Goal: Information Seeking & Learning: Learn about a topic

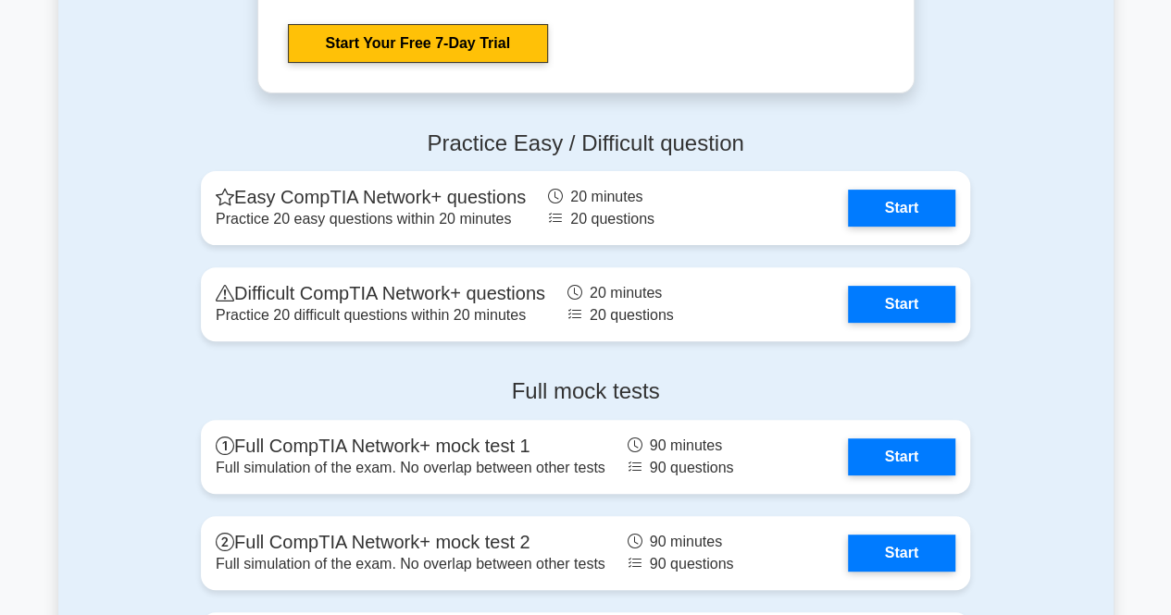
scroll to position [3693, 0]
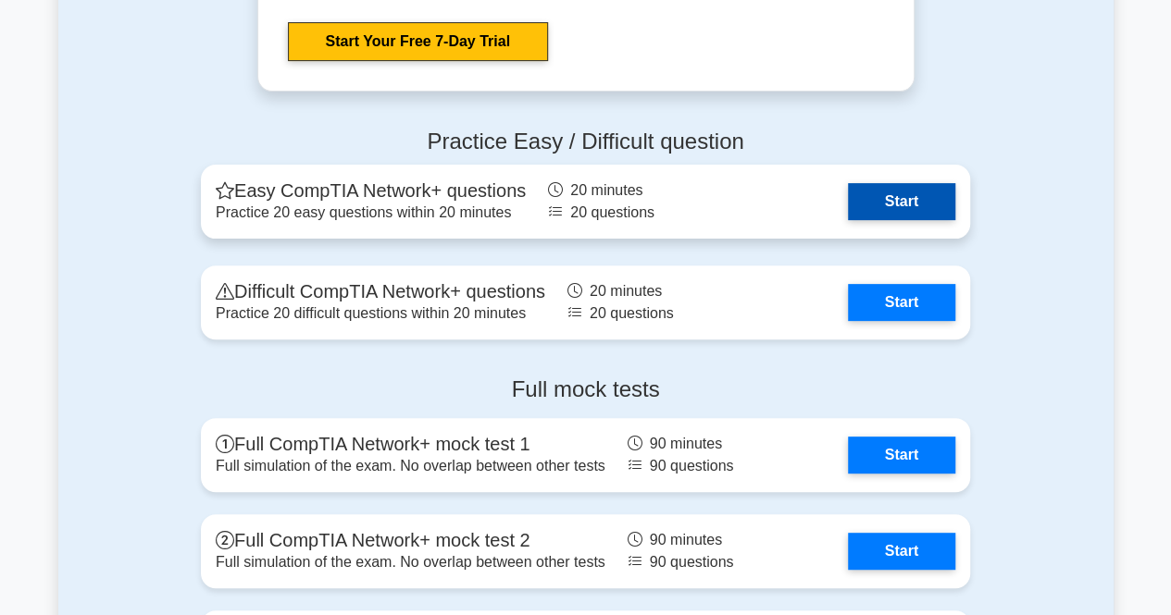
click at [887, 201] on link "Start" at bounding box center [901, 201] width 107 height 37
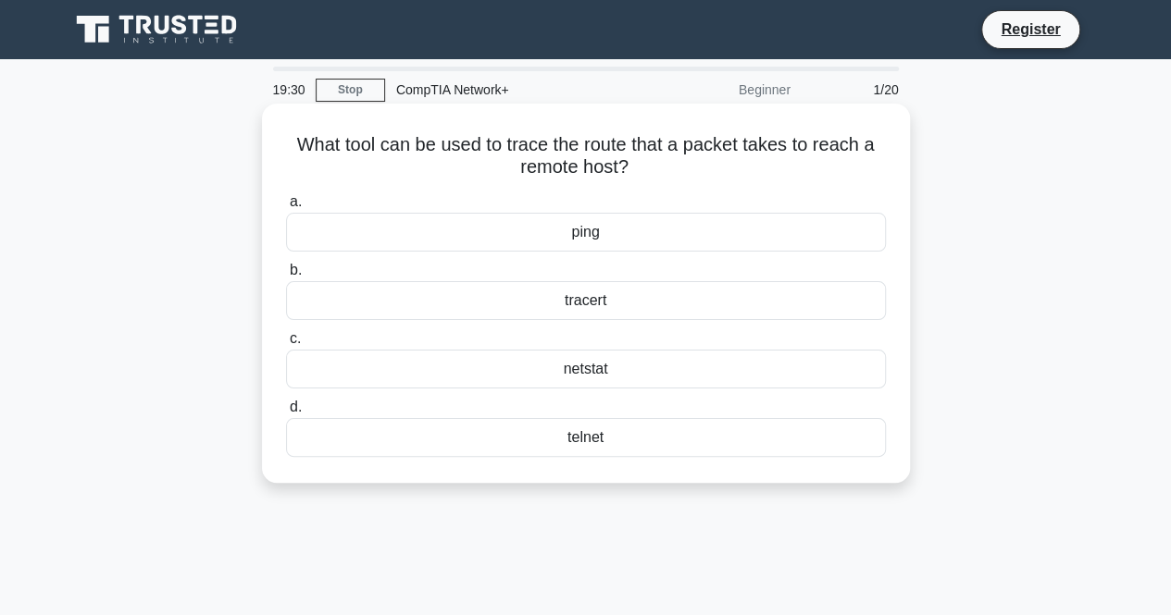
click at [553, 228] on div "ping" at bounding box center [586, 232] width 600 height 39
click at [286, 208] on input "a. ping" at bounding box center [286, 202] width 0 height 12
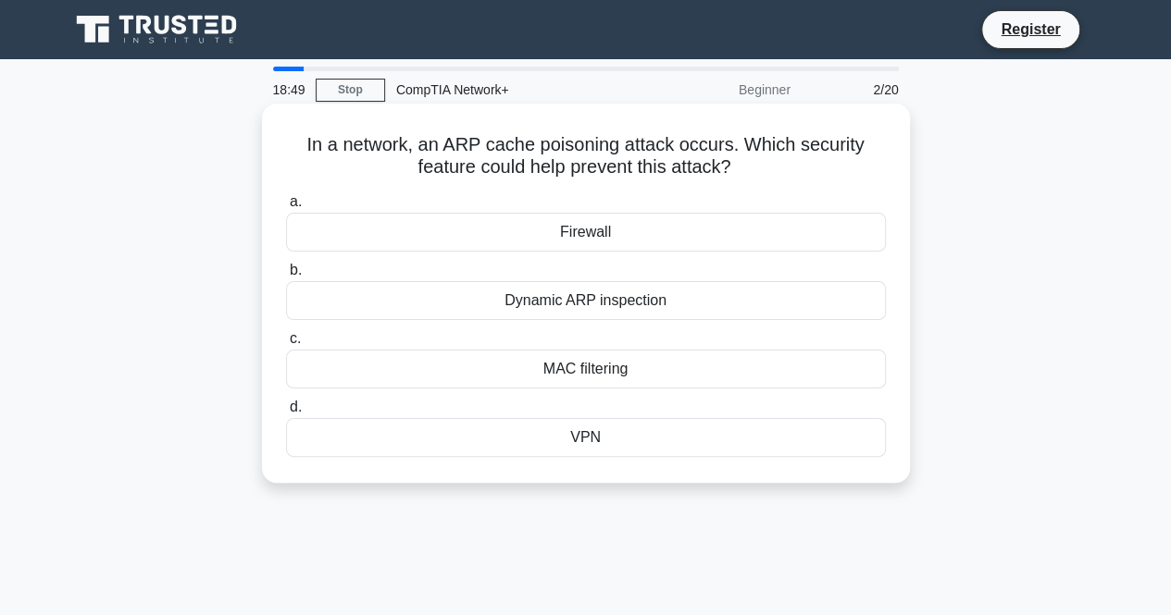
click at [589, 232] on div "Firewall" at bounding box center [586, 232] width 600 height 39
click at [286, 208] on input "a. Firewall" at bounding box center [286, 202] width 0 height 12
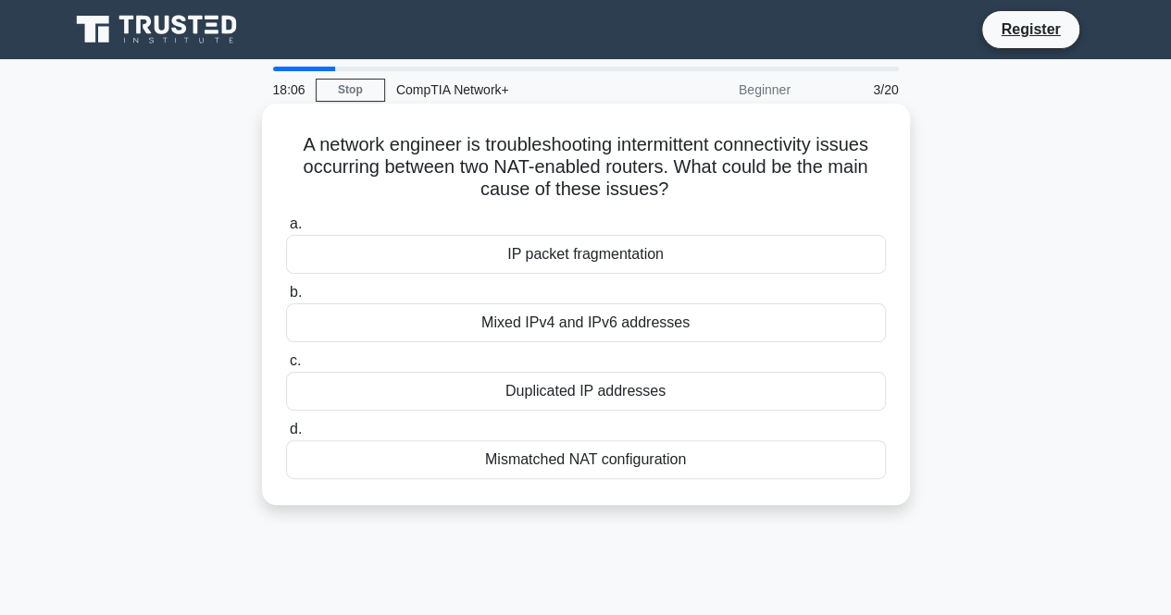
click at [546, 259] on div "IP packet fragmentation" at bounding box center [586, 254] width 600 height 39
click at [286, 230] on input "a. IP packet fragmentation" at bounding box center [286, 224] width 0 height 12
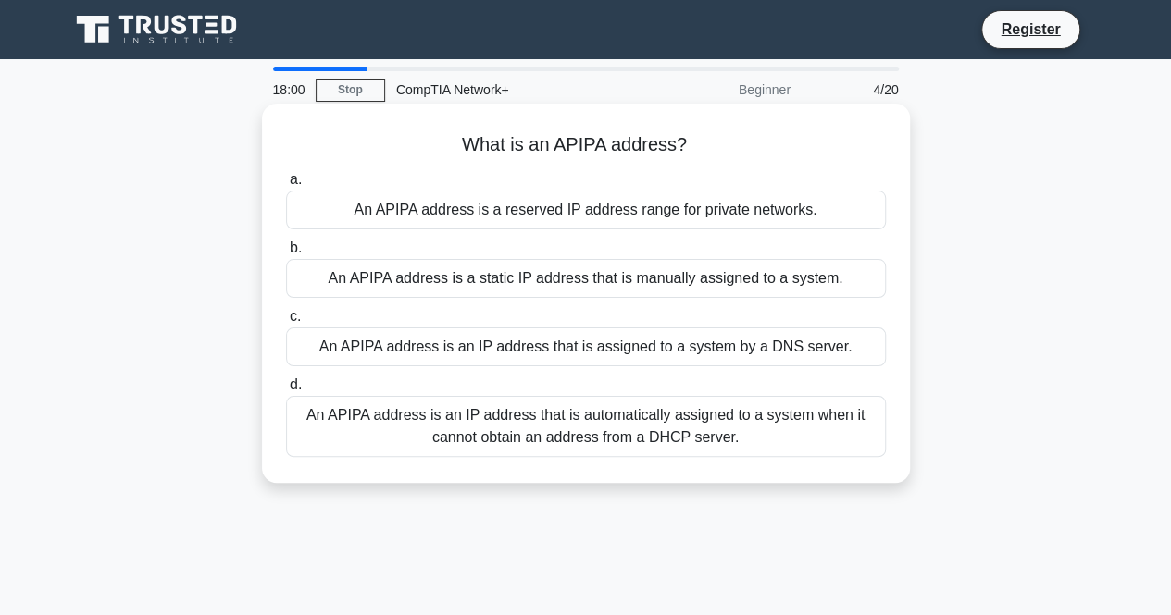
click at [542, 347] on div "An APIPA address is an IP address that is assigned to a system by a DNS server." at bounding box center [586, 347] width 600 height 39
click at [286, 323] on input "c. An APIPA address is an IP address that is assigned to a system by a DNS serv…" at bounding box center [286, 317] width 0 height 12
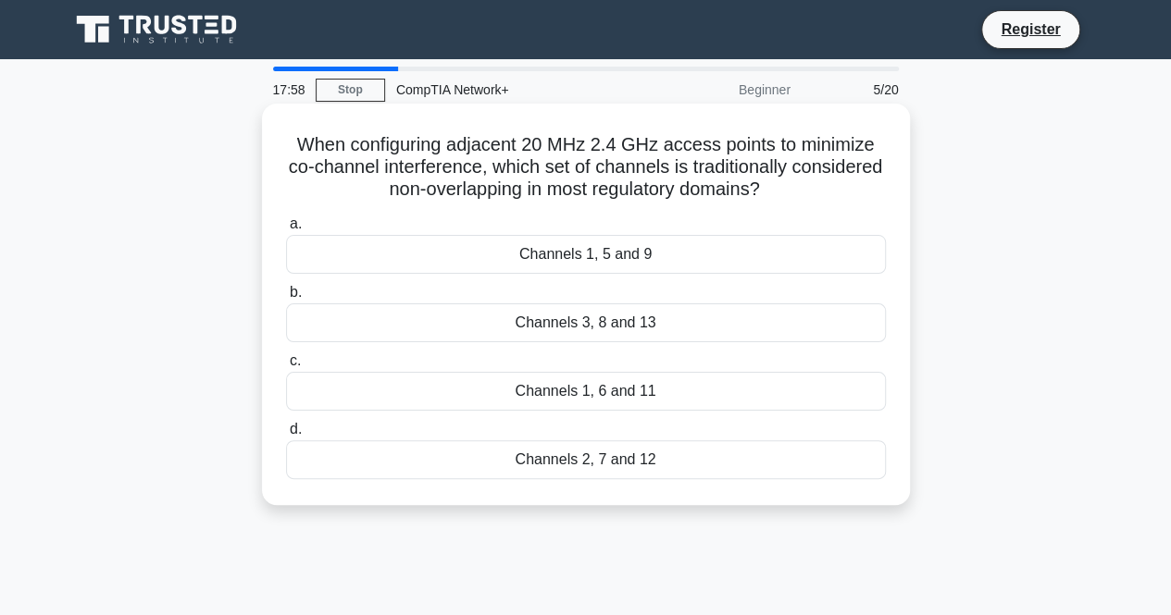
click at [541, 329] on div "Channels 3, 8 and 13" at bounding box center [586, 323] width 600 height 39
click at [286, 299] on input "b. Channels 3, 8 and 13" at bounding box center [286, 293] width 0 height 12
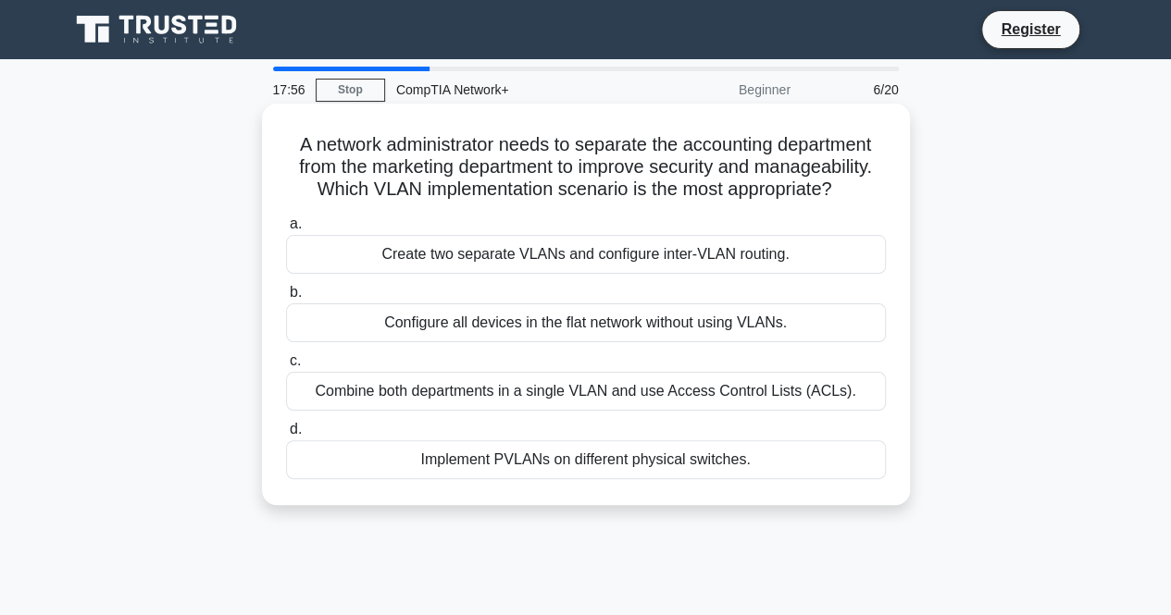
click at [503, 248] on div "Create two separate VLANs and configure inter-VLAN routing." at bounding box center [586, 254] width 600 height 39
click at [286, 230] on input "a. Create two separate VLANs and configure inter-VLAN routing." at bounding box center [286, 224] width 0 height 12
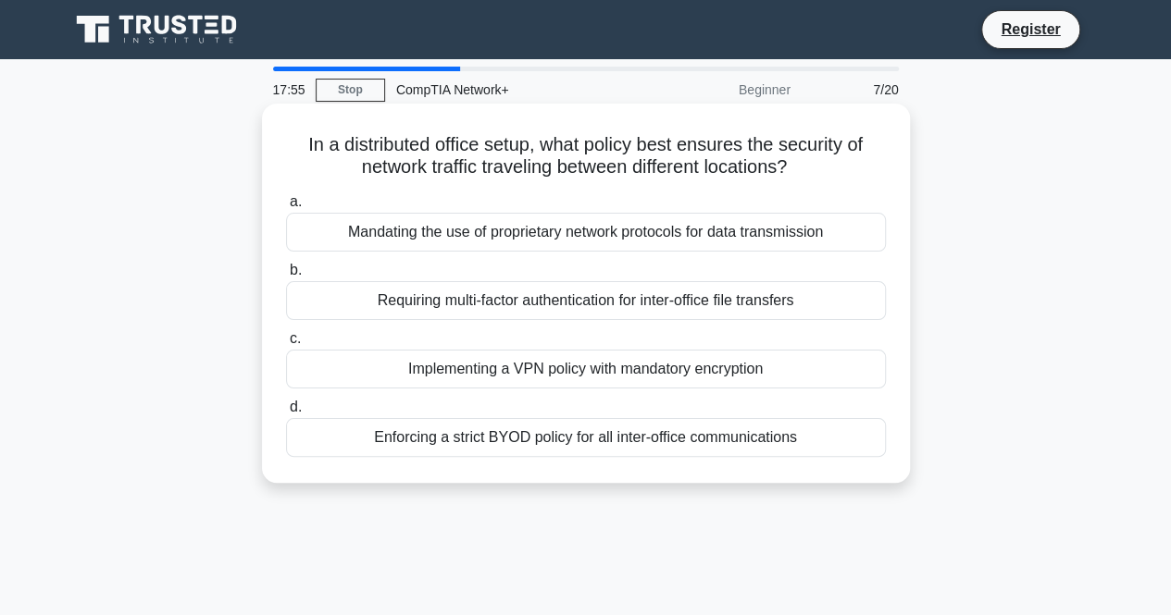
click at [484, 369] on div "Implementing a VPN policy with mandatory encryption" at bounding box center [586, 369] width 600 height 39
click at [286, 345] on input "c. Implementing a VPN policy with mandatory encryption" at bounding box center [286, 339] width 0 height 12
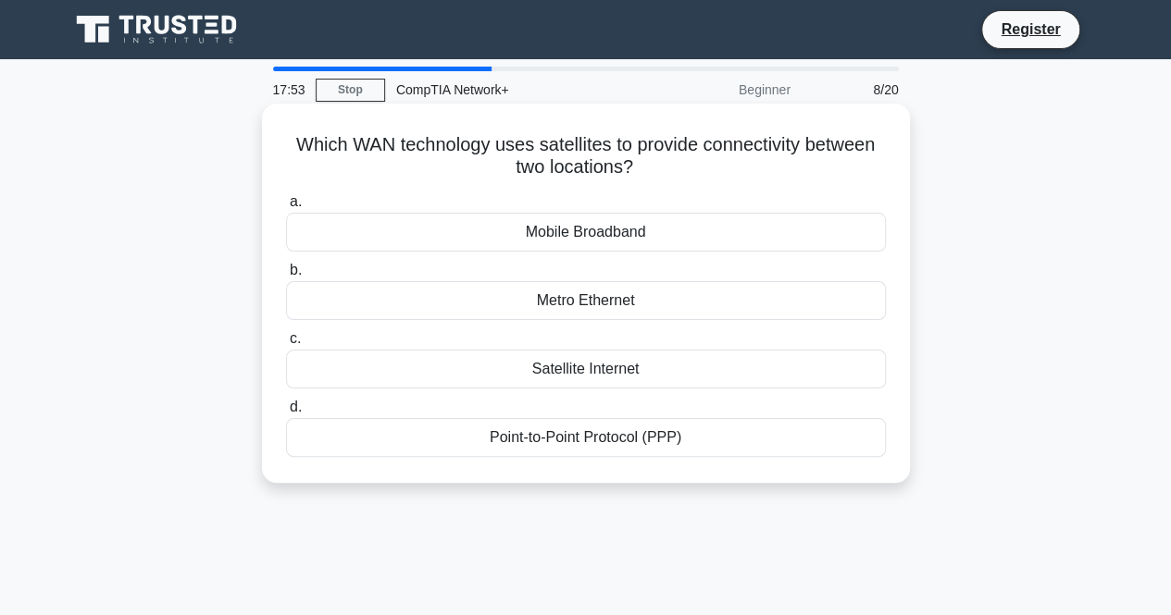
click at [562, 298] on div "Metro Ethernet" at bounding box center [586, 300] width 600 height 39
click at [286, 277] on input "b. Metro Ethernet" at bounding box center [286, 271] width 0 height 12
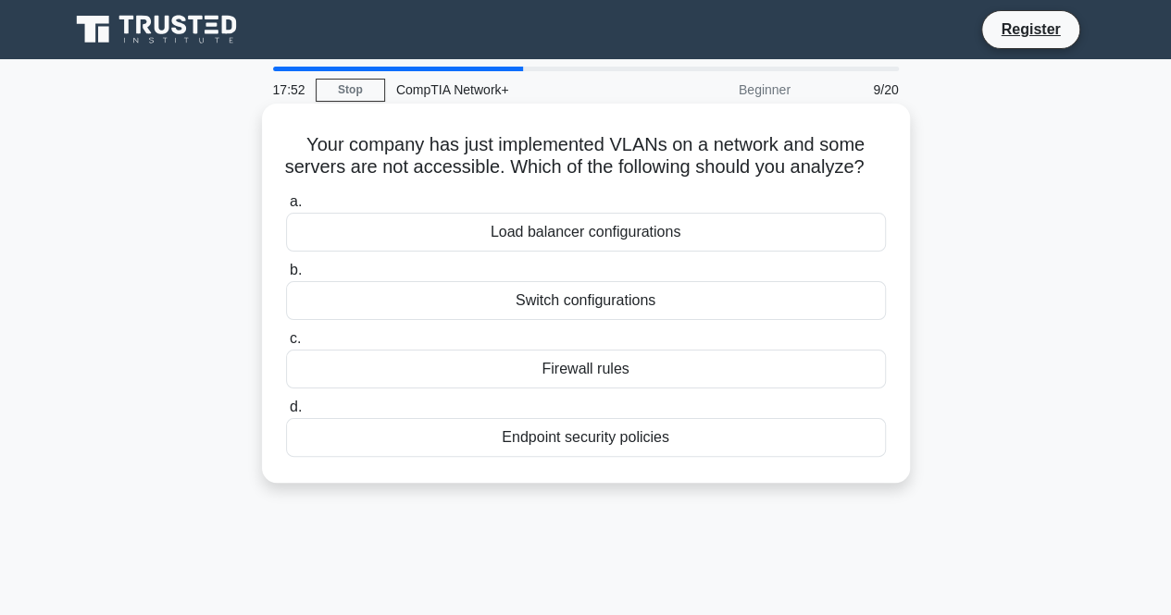
click at [518, 246] on div "Load balancer configurations" at bounding box center [586, 232] width 600 height 39
click at [286, 208] on input "a. Load balancer configurations" at bounding box center [286, 202] width 0 height 12
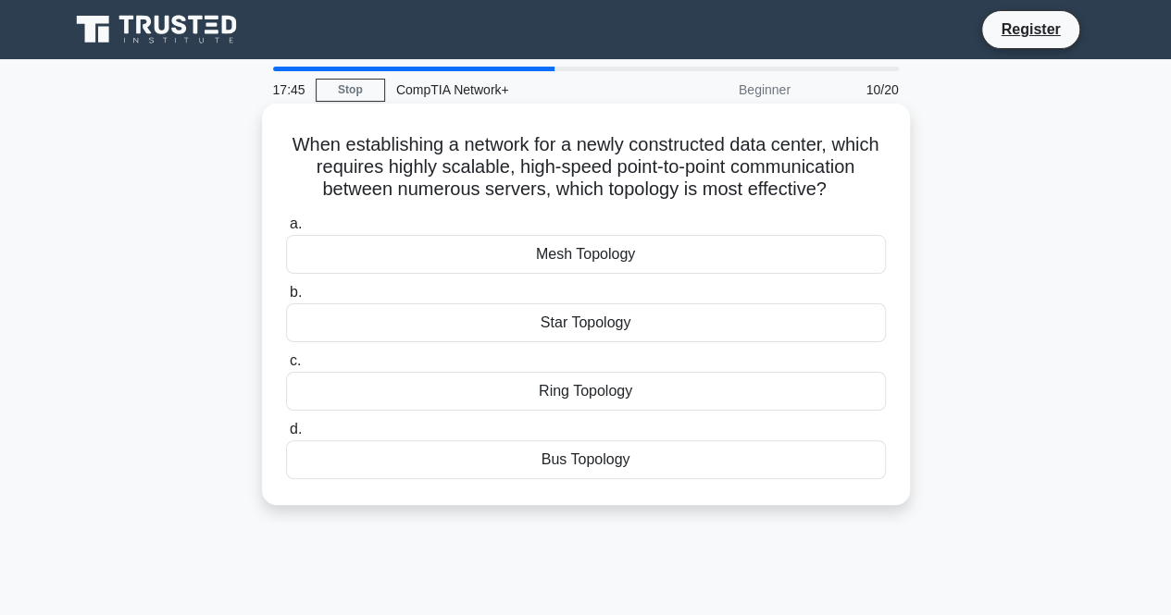
click at [580, 258] on div "Mesh Topology" at bounding box center [586, 254] width 600 height 39
click at [286, 230] on input "a. Mesh Topology" at bounding box center [286, 224] width 0 height 12
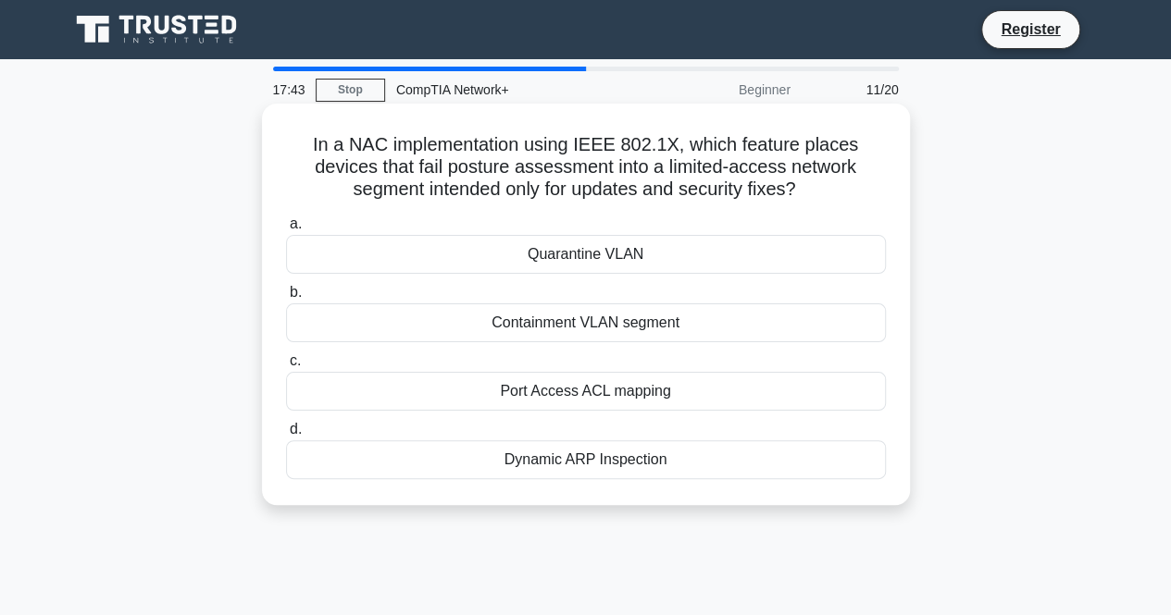
click at [572, 326] on div "Containment VLAN segment" at bounding box center [586, 323] width 600 height 39
click at [286, 299] on input "b. Containment VLAN segment" at bounding box center [286, 293] width 0 height 12
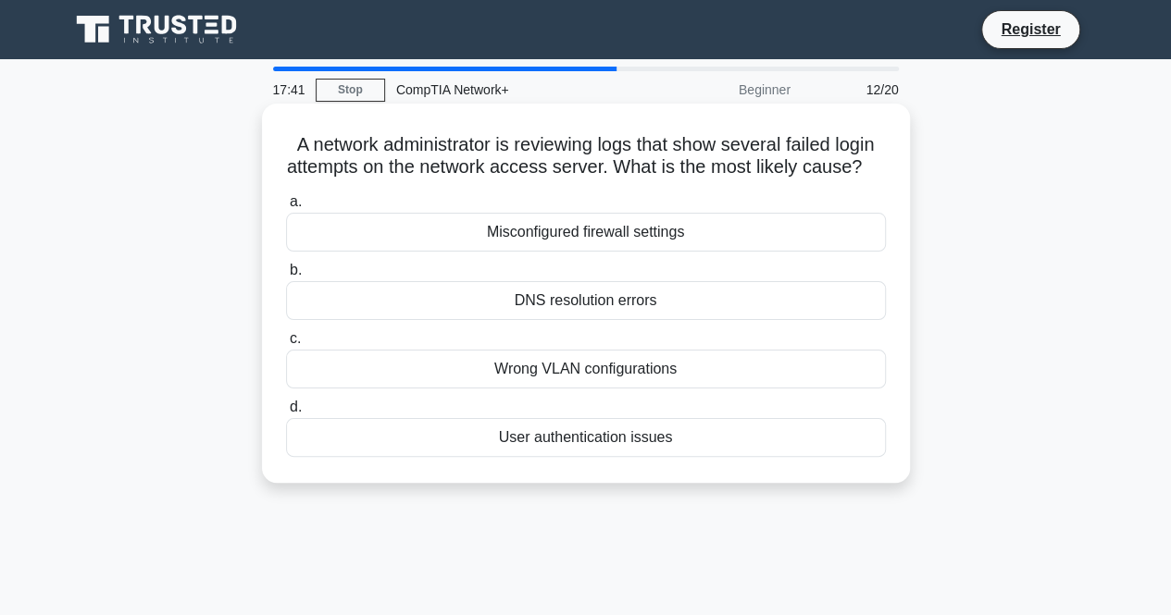
click at [559, 252] on div "Misconfigured firewall settings" at bounding box center [586, 232] width 600 height 39
click at [286, 208] on input "a. Misconfigured firewall settings" at bounding box center [286, 202] width 0 height 12
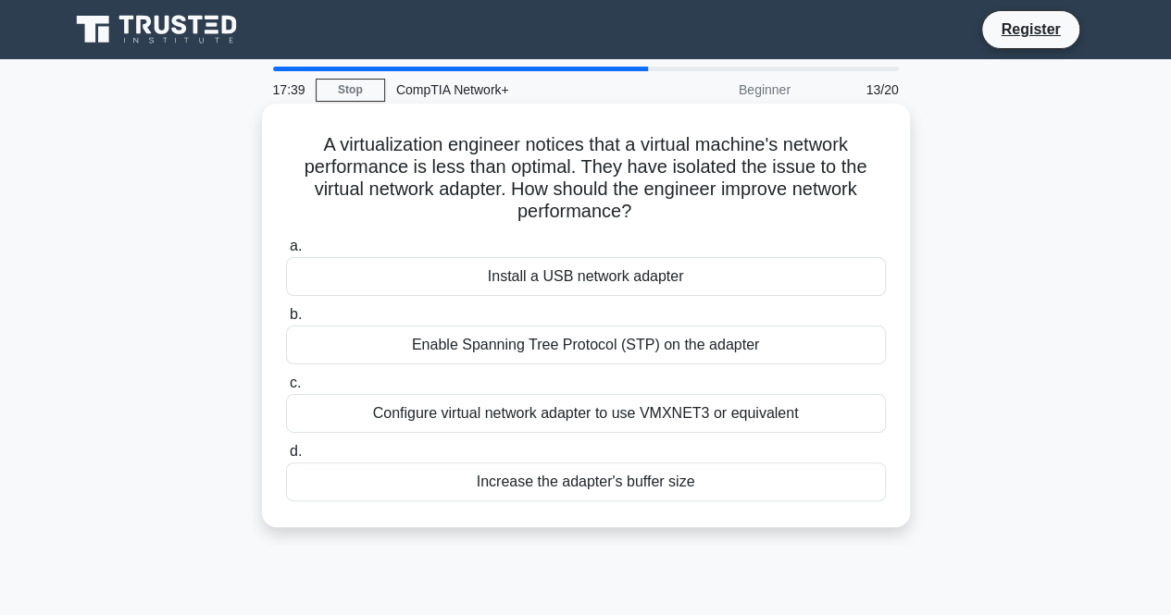
click at [538, 419] on div "Configure virtual network adapter to use VMXNET3 or equivalent" at bounding box center [586, 413] width 600 height 39
click at [286, 390] on input "c. Configure virtual network adapter to use VMXNET3 or equivalent" at bounding box center [286, 384] width 0 height 12
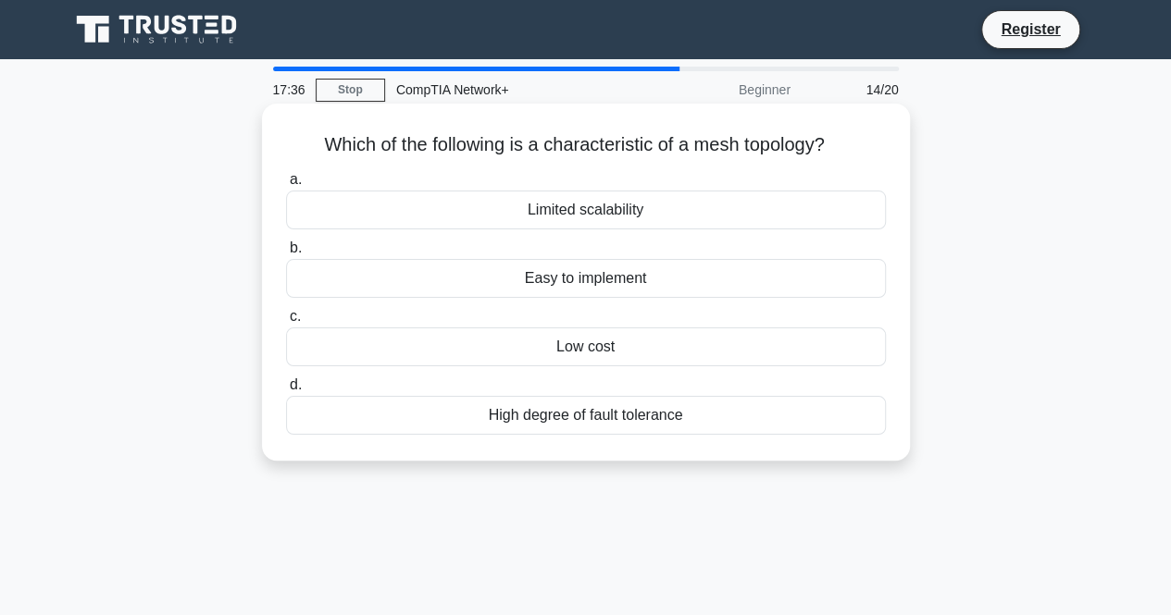
click at [562, 279] on div "Easy to implement" at bounding box center [586, 278] width 600 height 39
click at [286, 255] on input "b. Easy to implement" at bounding box center [286, 248] width 0 height 12
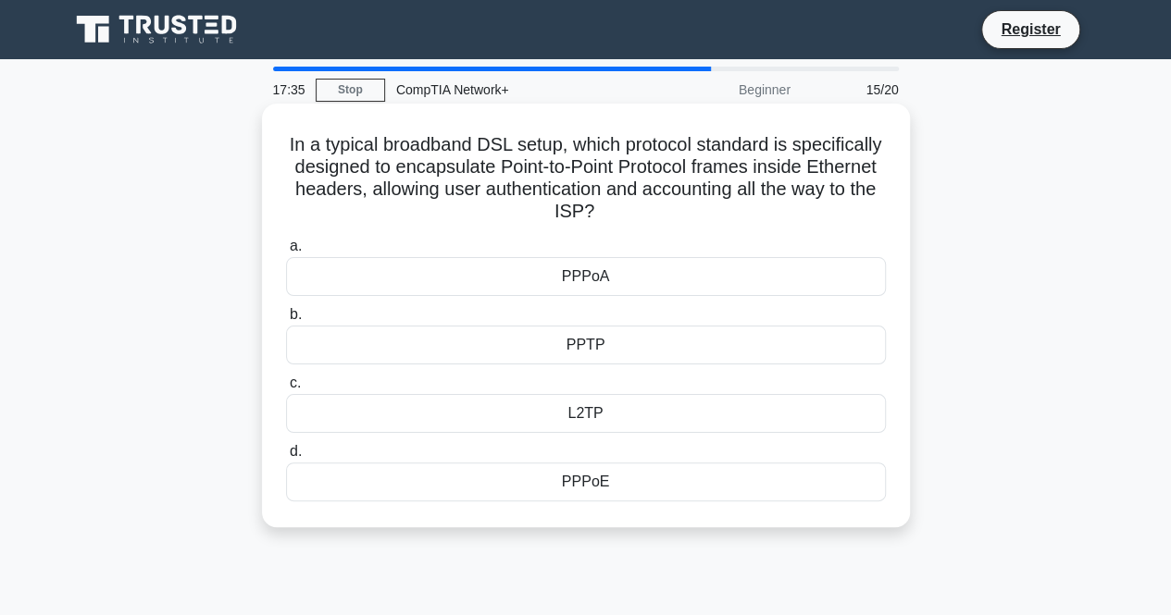
click at [588, 336] on div "PPTP" at bounding box center [586, 345] width 600 height 39
click at [286, 321] on input "b. PPTP" at bounding box center [286, 315] width 0 height 12
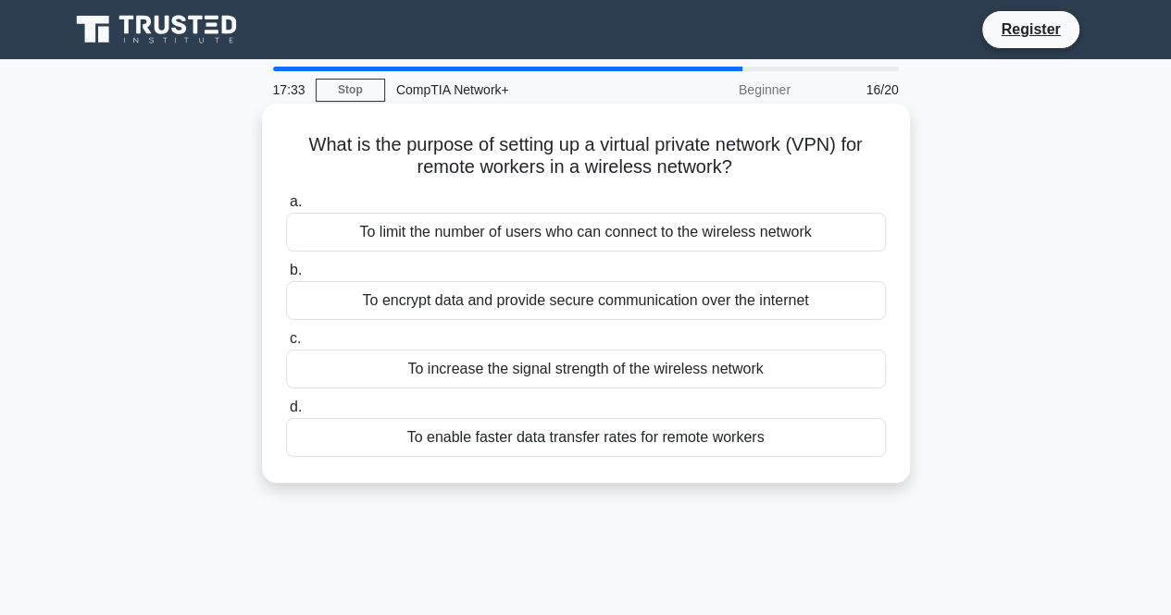
click at [566, 379] on div "To increase the signal strength of the wireless network" at bounding box center [586, 369] width 600 height 39
click at [286, 345] on input "c. To increase the signal strength of the wireless network" at bounding box center [286, 339] width 0 height 12
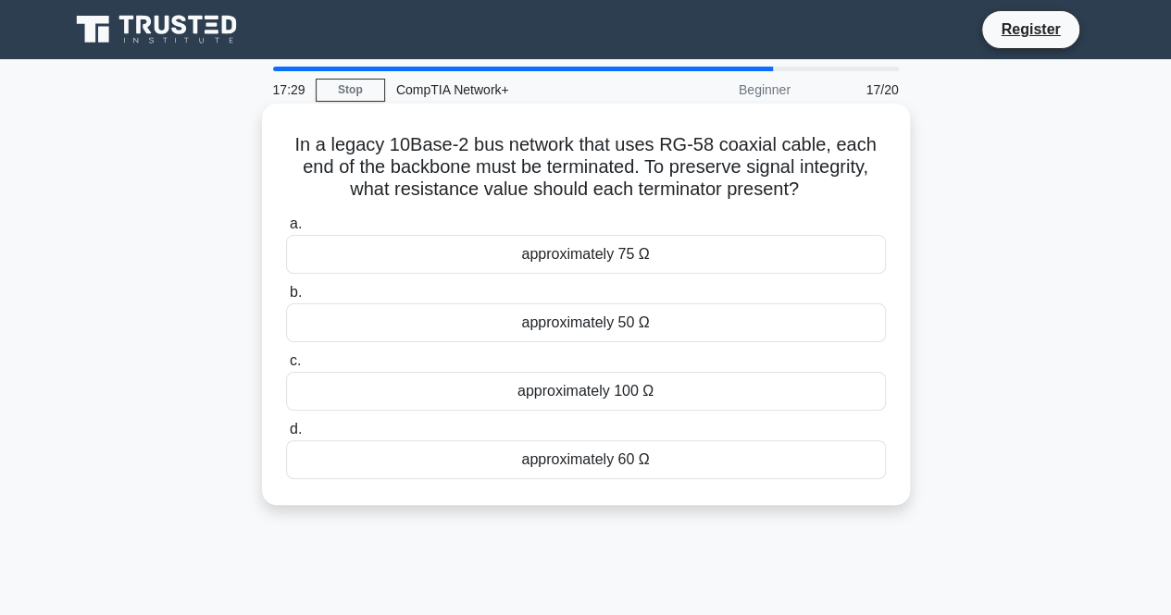
click at [581, 332] on div "approximately 50 Ω" at bounding box center [586, 323] width 600 height 39
click at [286, 299] on input "b. approximately 50 Ω" at bounding box center [286, 293] width 0 height 12
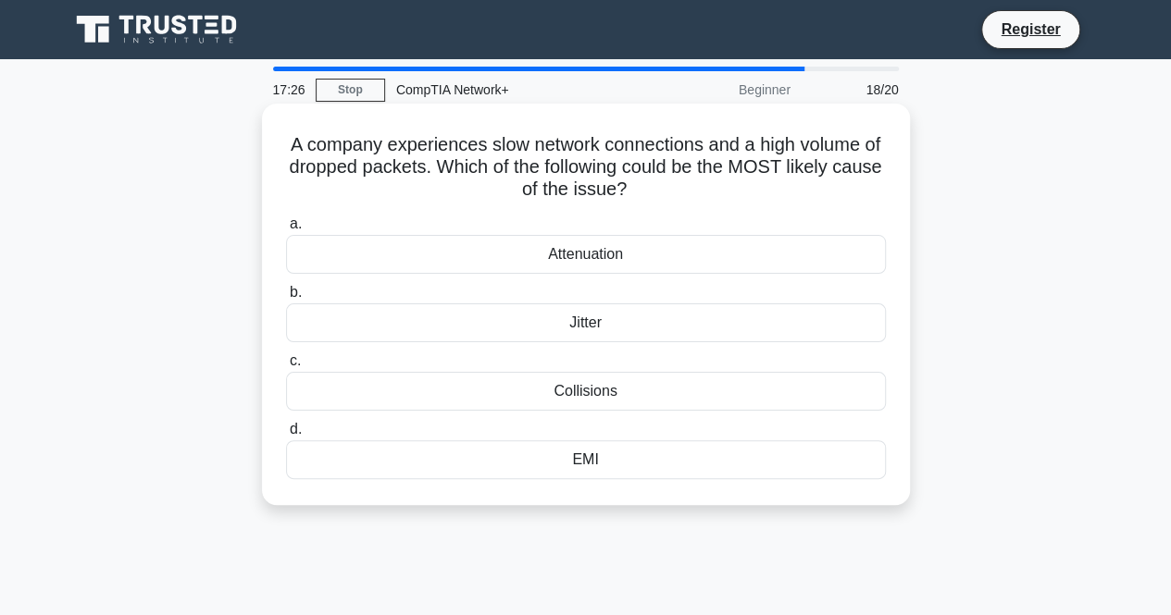
click at [578, 329] on div "Jitter" at bounding box center [586, 323] width 600 height 39
click at [286, 299] on input "b. Jitter" at bounding box center [286, 293] width 0 height 12
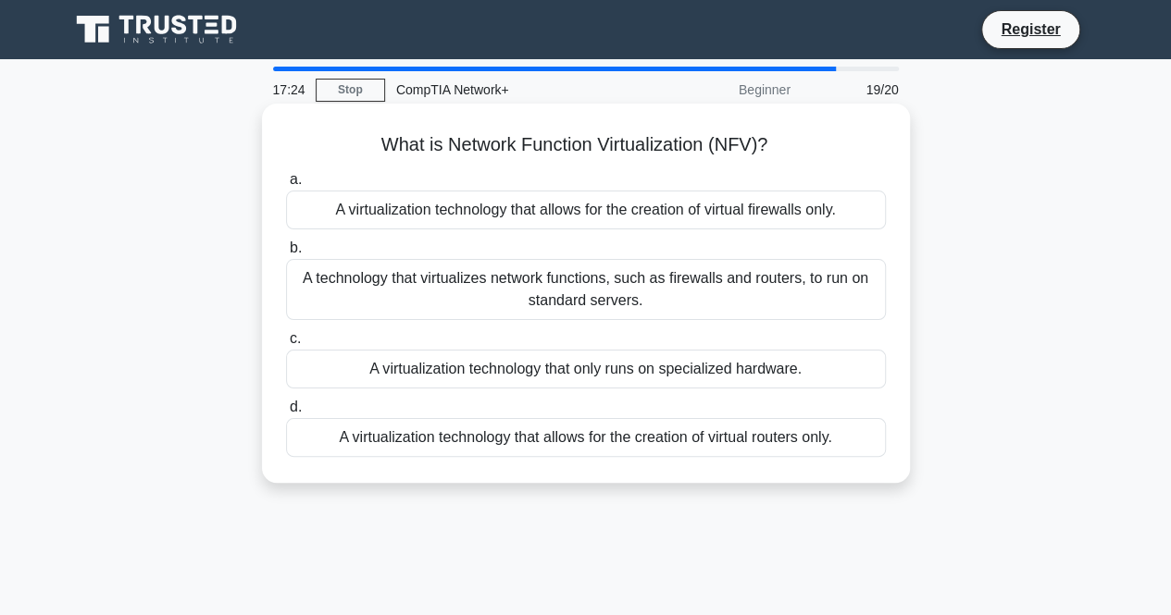
click at [494, 444] on div "A virtualization technology that allows for the creation of virtual routers onl…" at bounding box center [586, 437] width 600 height 39
click at [286, 414] on input "d. A virtualization technology that allows for the creation of virtual routers …" at bounding box center [286, 408] width 0 height 12
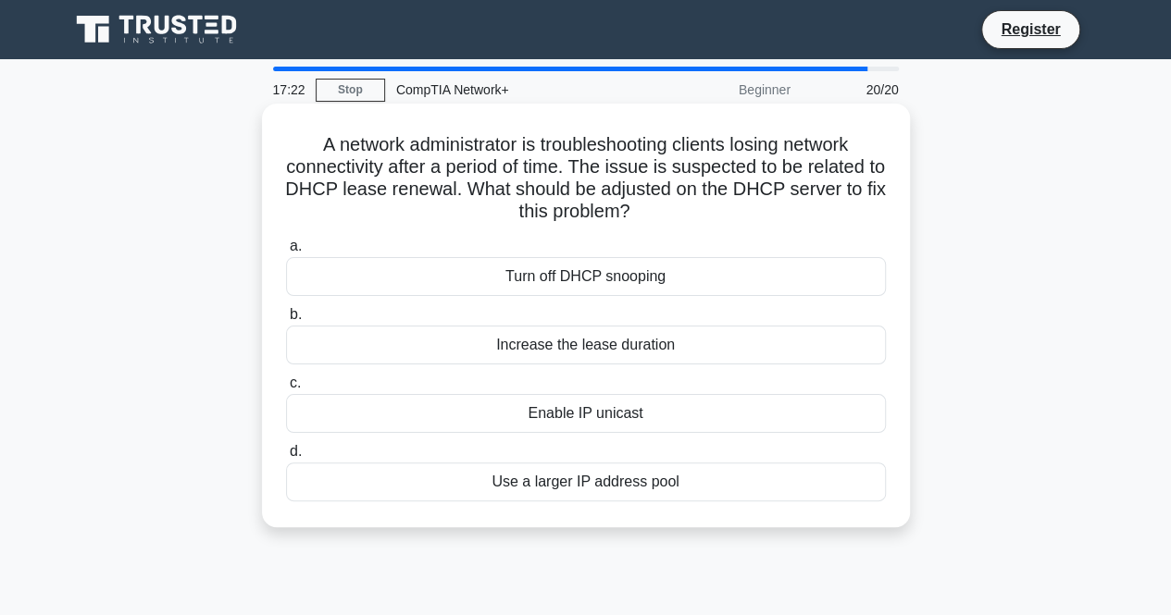
click at [541, 345] on div "Increase the lease duration" at bounding box center [586, 345] width 600 height 39
click at [286, 321] on input "b. Increase the lease duration" at bounding box center [286, 315] width 0 height 12
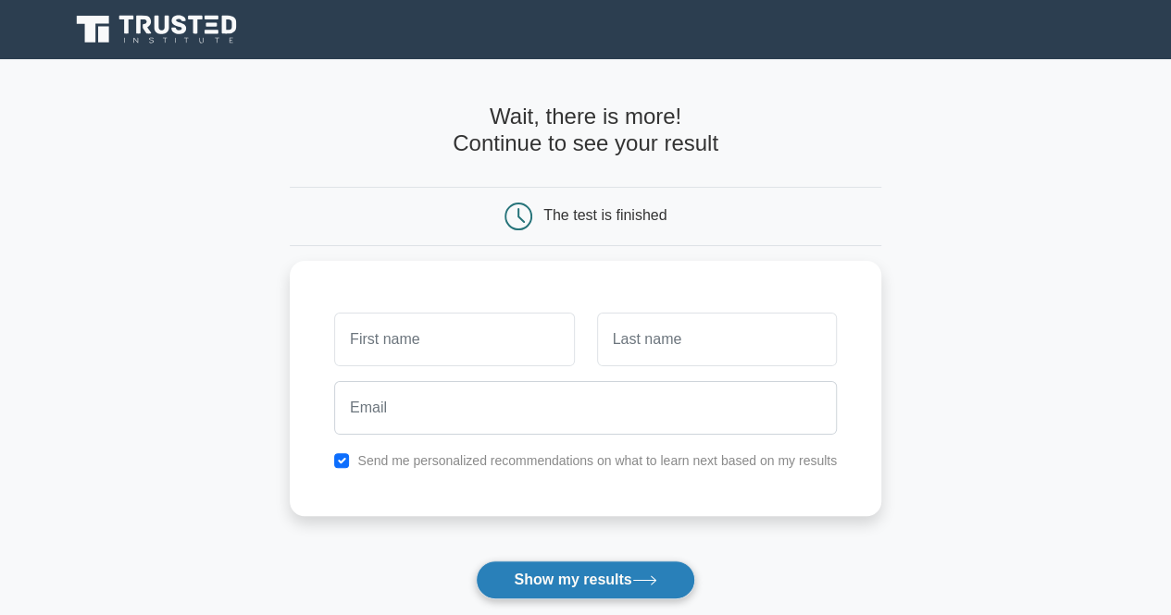
click at [554, 590] on button "Show my results" at bounding box center [585, 580] width 218 height 39
